Goal: Task Accomplishment & Management: Complete application form

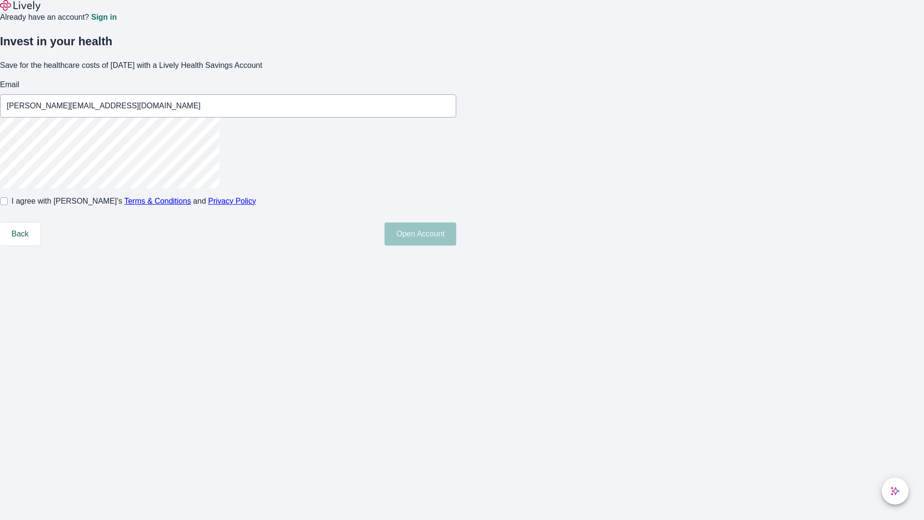
click at [8, 205] on input "I agree with Lively’s Terms & Conditions and Privacy Policy" at bounding box center [4, 201] width 8 height 8
checkbox input "true"
click at [456, 245] on button "Open Account" at bounding box center [421, 233] width 72 height 23
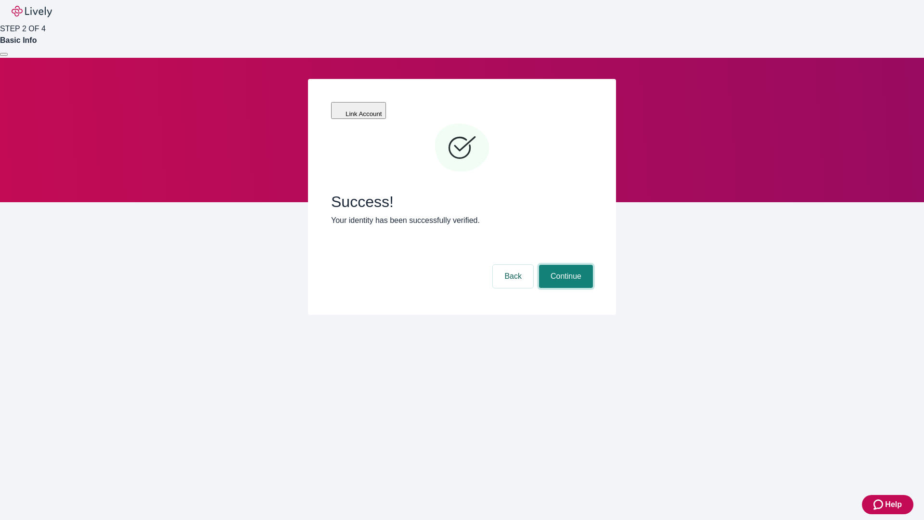
click at [565, 265] on button "Continue" at bounding box center [566, 276] width 54 height 23
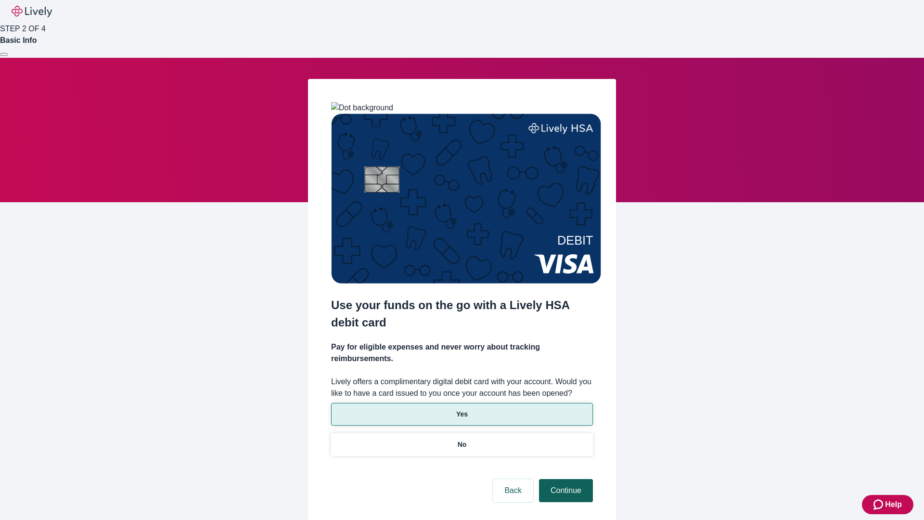
click at [462, 409] on p "Yes" at bounding box center [462, 414] width 12 height 10
click at [565, 479] on button "Continue" at bounding box center [566, 490] width 54 height 23
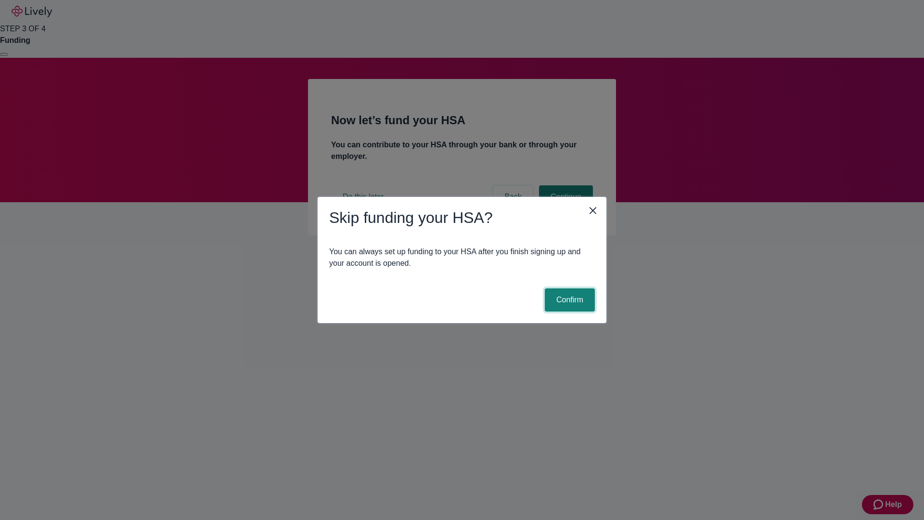
click at [568, 300] on button "Confirm" at bounding box center [570, 299] width 50 height 23
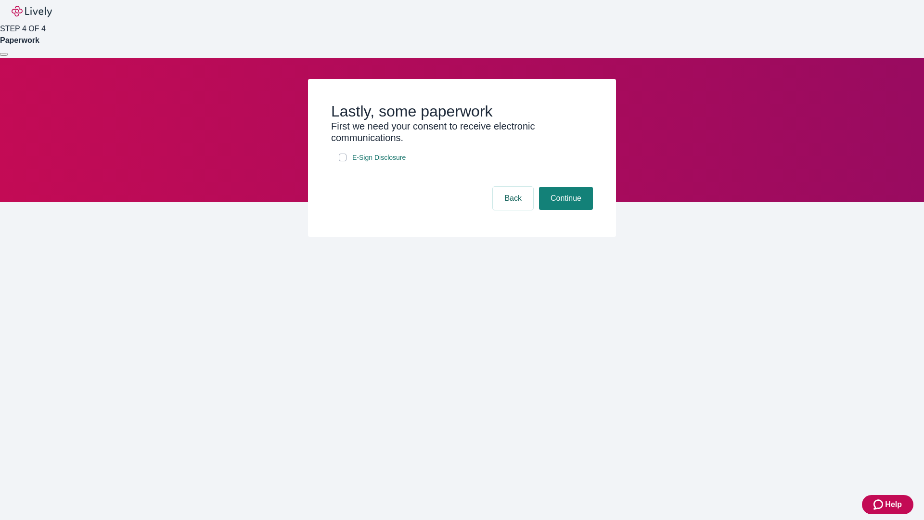
click at [343, 161] on input "E-Sign Disclosure" at bounding box center [343, 158] width 8 height 8
checkbox input "true"
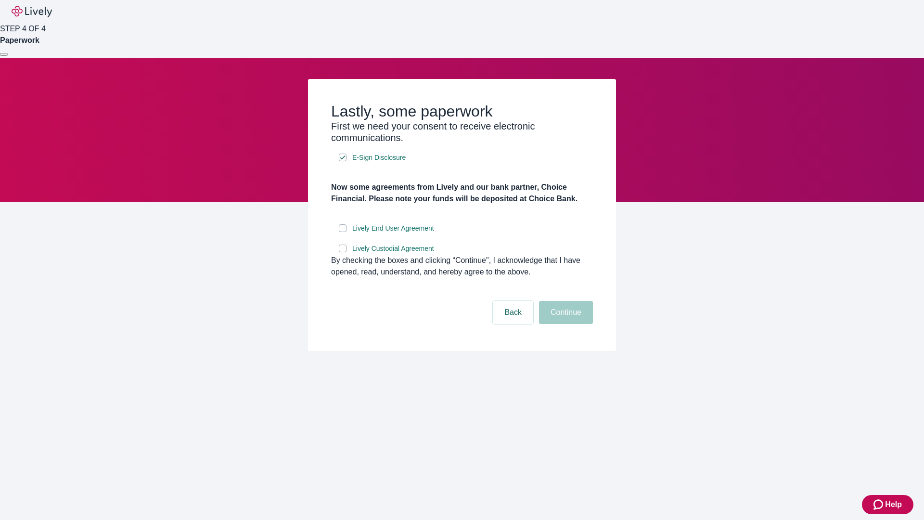
click at [343, 232] on input "Lively End User Agreement" at bounding box center [343, 228] width 8 height 8
checkbox input "true"
click at [343, 252] on input "Lively Custodial Agreement" at bounding box center [343, 248] width 8 height 8
checkbox input "true"
click at [565, 324] on button "Continue" at bounding box center [566, 312] width 54 height 23
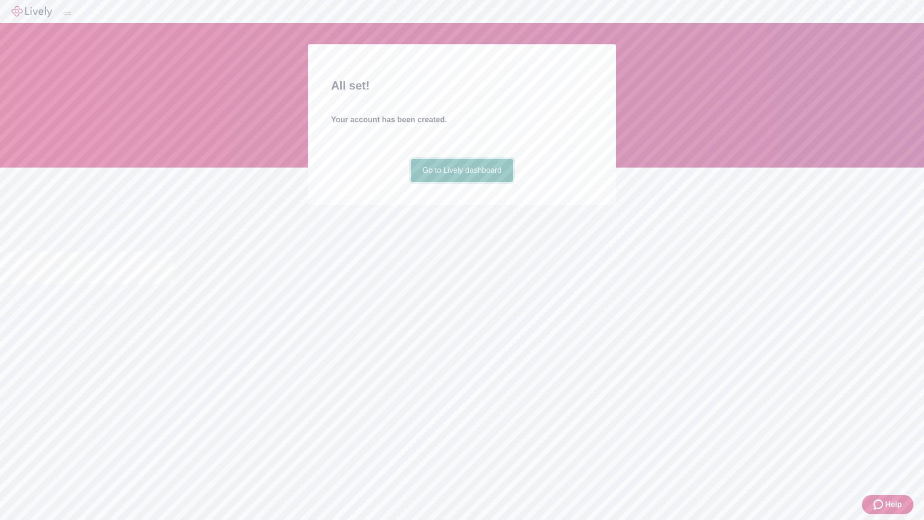
click at [462, 182] on link "Go to Lively dashboard" at bounding box center [462, 170] width 103 height 23
